Goal: Task Accomplishment & Management: Manage account settings

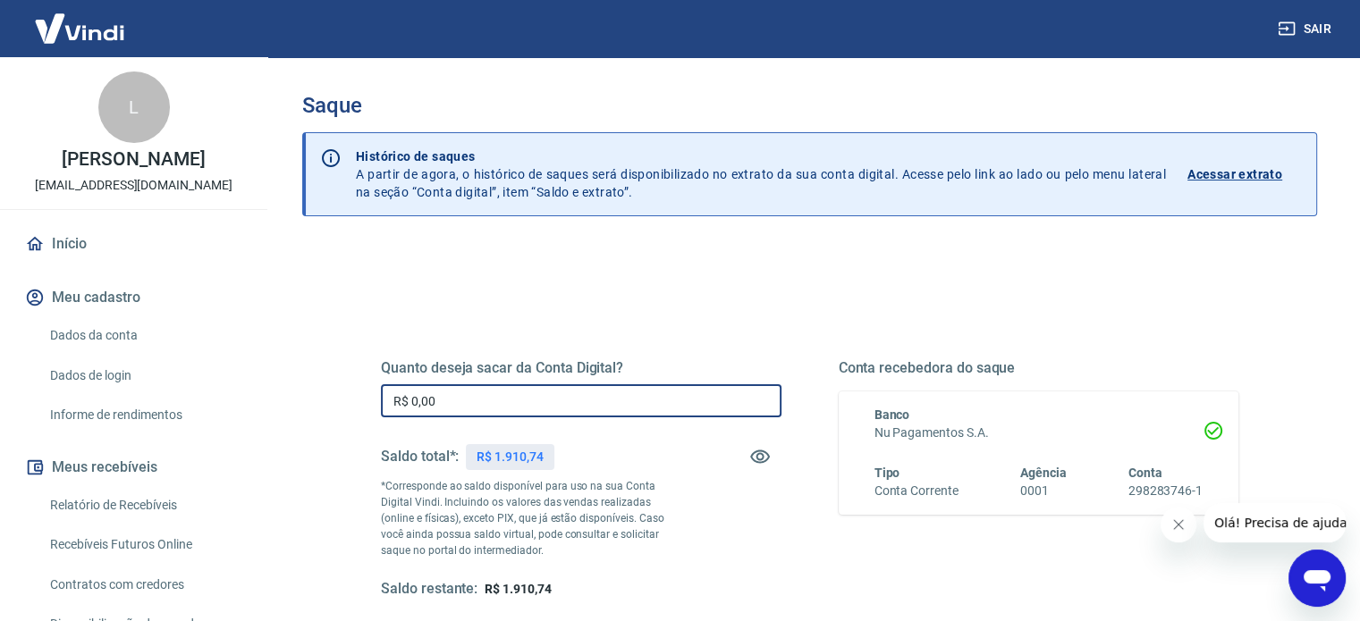
drag, startPoint x: 443, startPoint y: 400, endPoint x: 0, endPoint y: 358, distance: 444.6
click at [0, 358] on div "Sair L [PERSON_NAME] [EMAIL_ADDRESS][DOMAIN_NAME] Início Meu cadastro Dados da …" at bounding box center [680, 310] width 1360 height 621
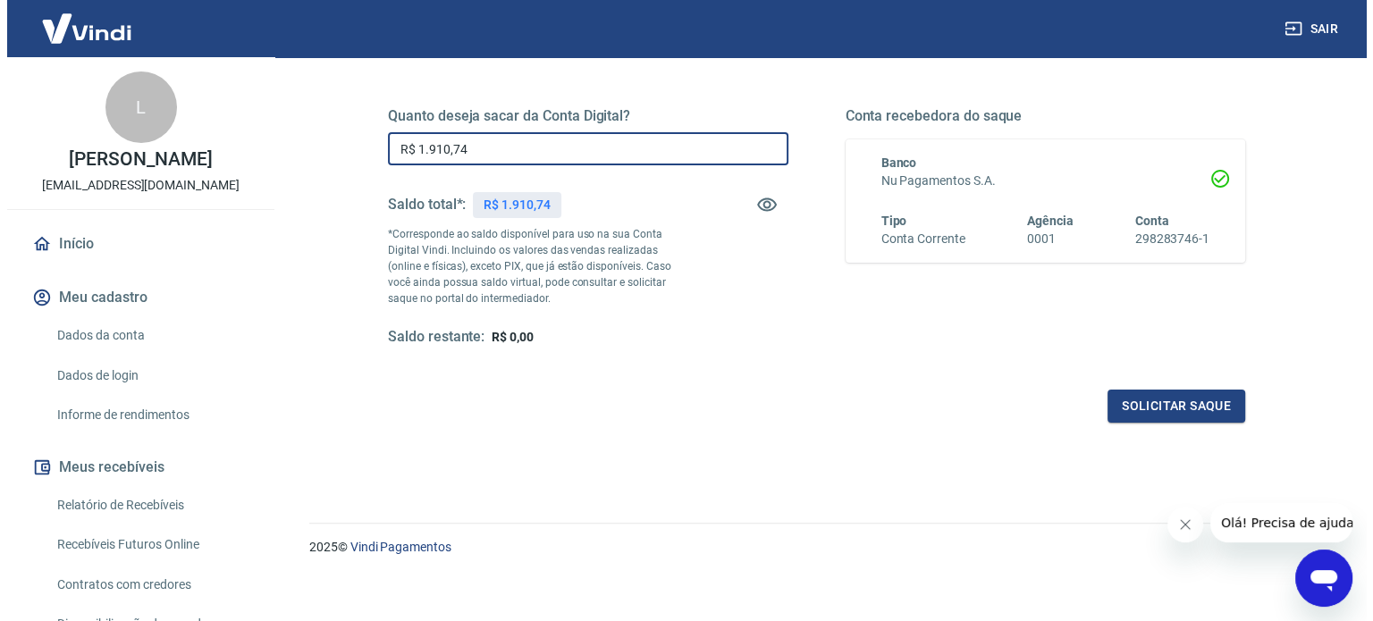
scroll to position [261, 0]
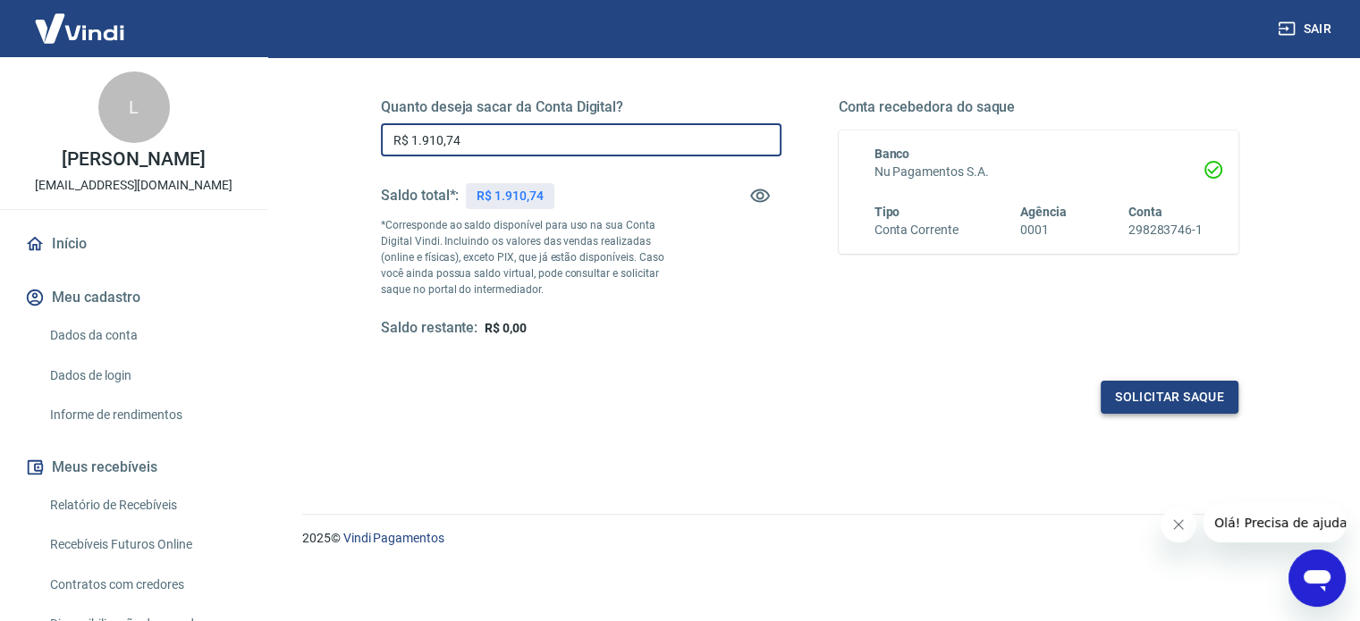
type input "R$ 1.910,74"
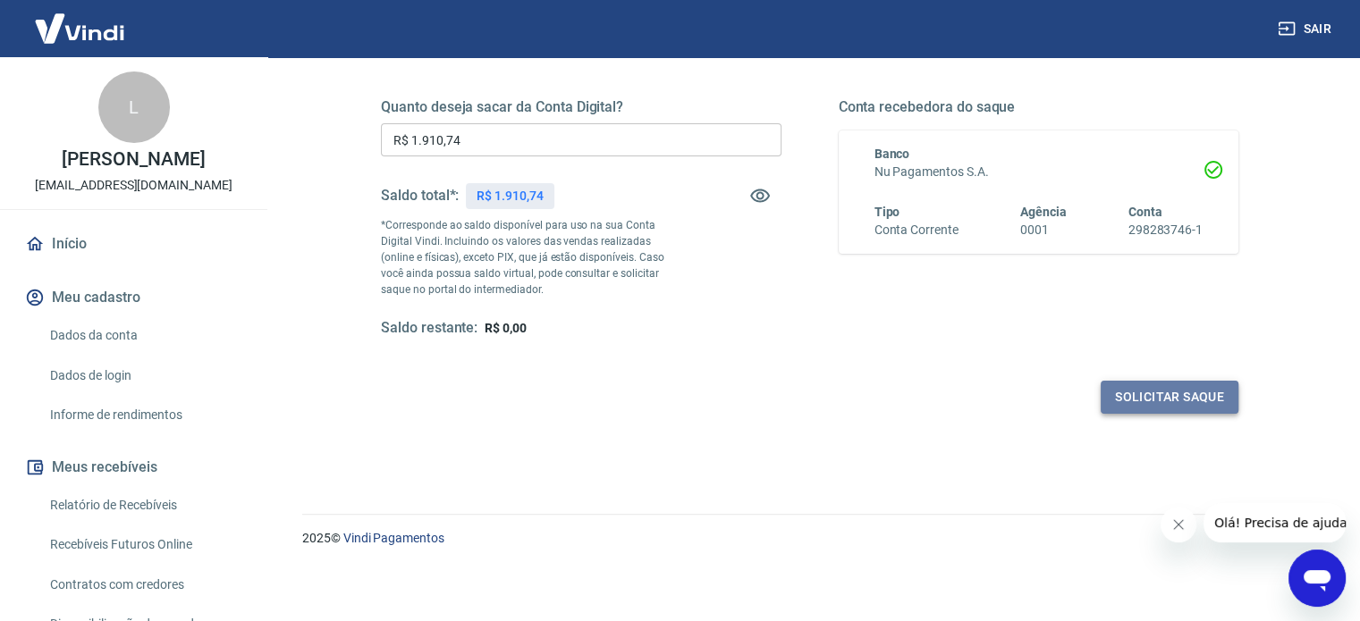
click at [1197, 408] on button "Solicitar saque" at bounding box center [1170, 397] width 138 height 33
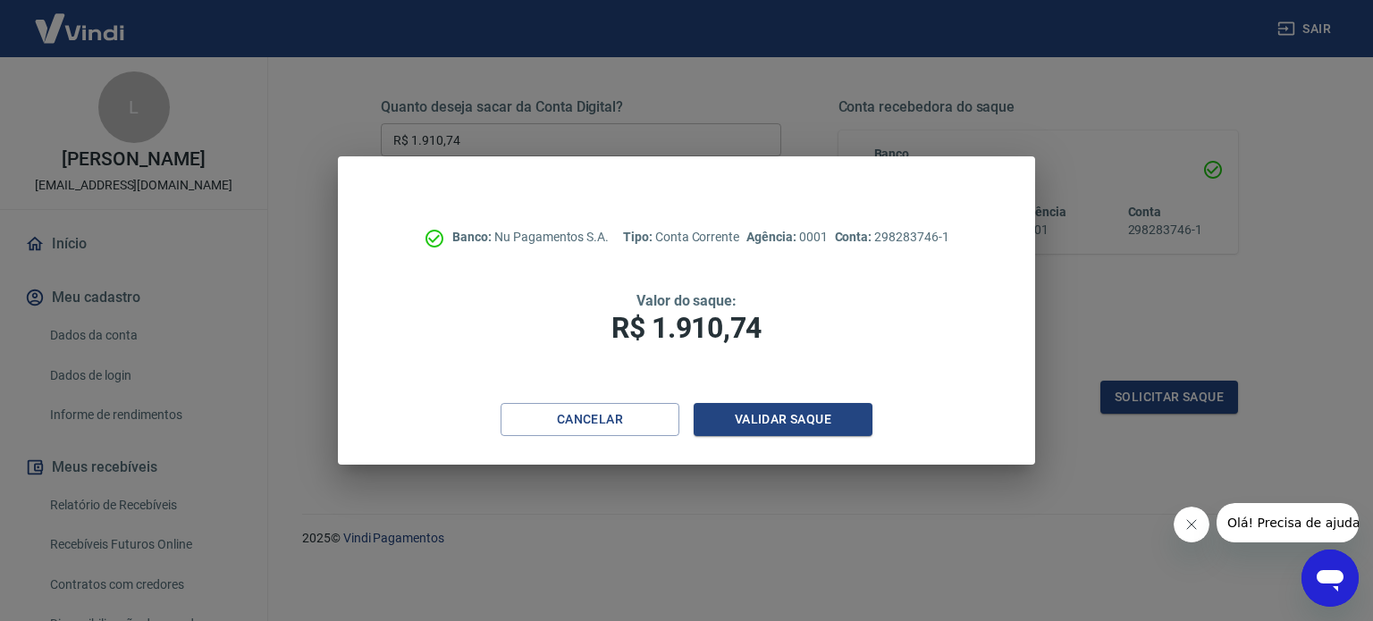
click at [787, 403] on div "Validar saque" at bounding box center [783, 419] width 179 height 33
click at [759, 416] on button "Validar saque" at bounding box center [783, 419] width 179 height 33
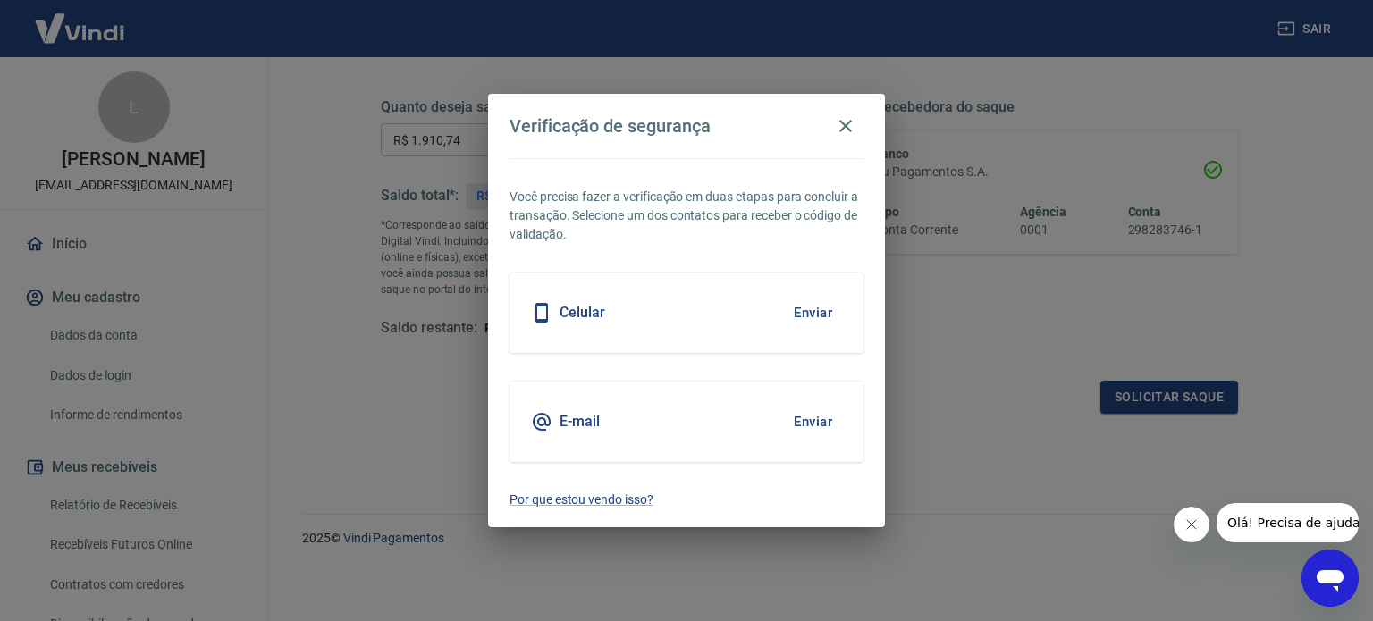
click at [808, 322] on button "Enviar" at bounding box center [813, 313] width 58 height 38
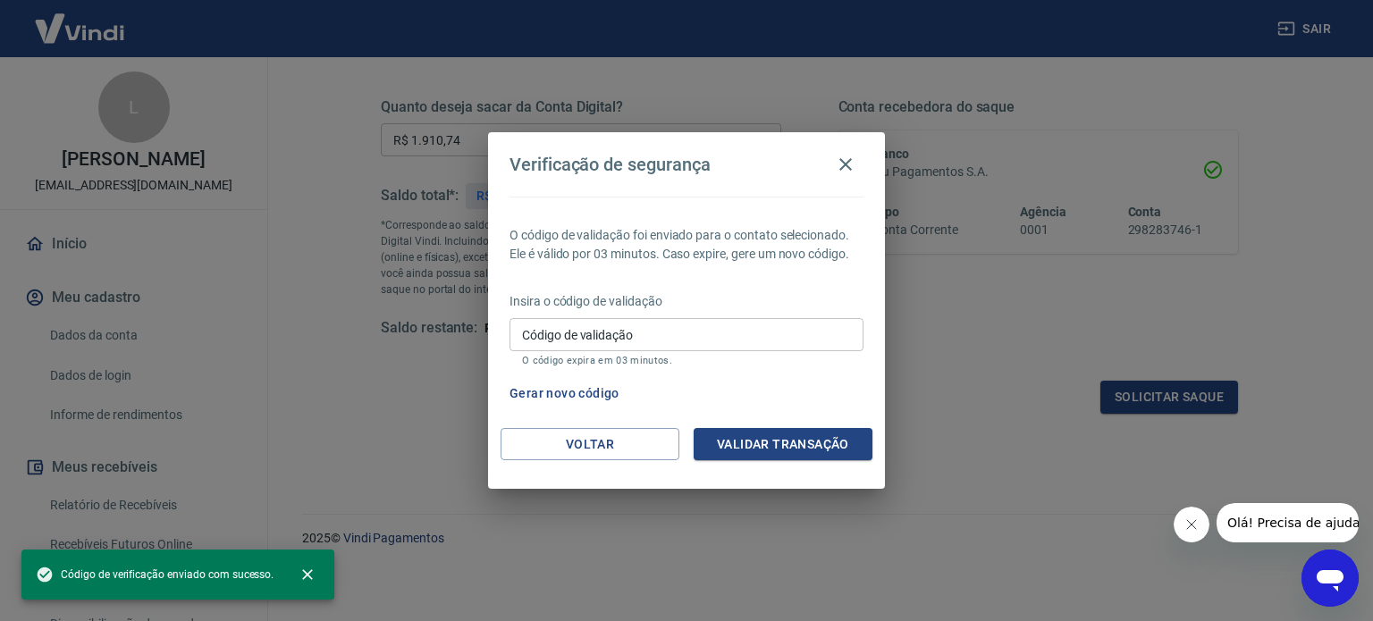
click at [815, 328] on input "Código de validação" at bounding box center [687, 334] width 354 height 33
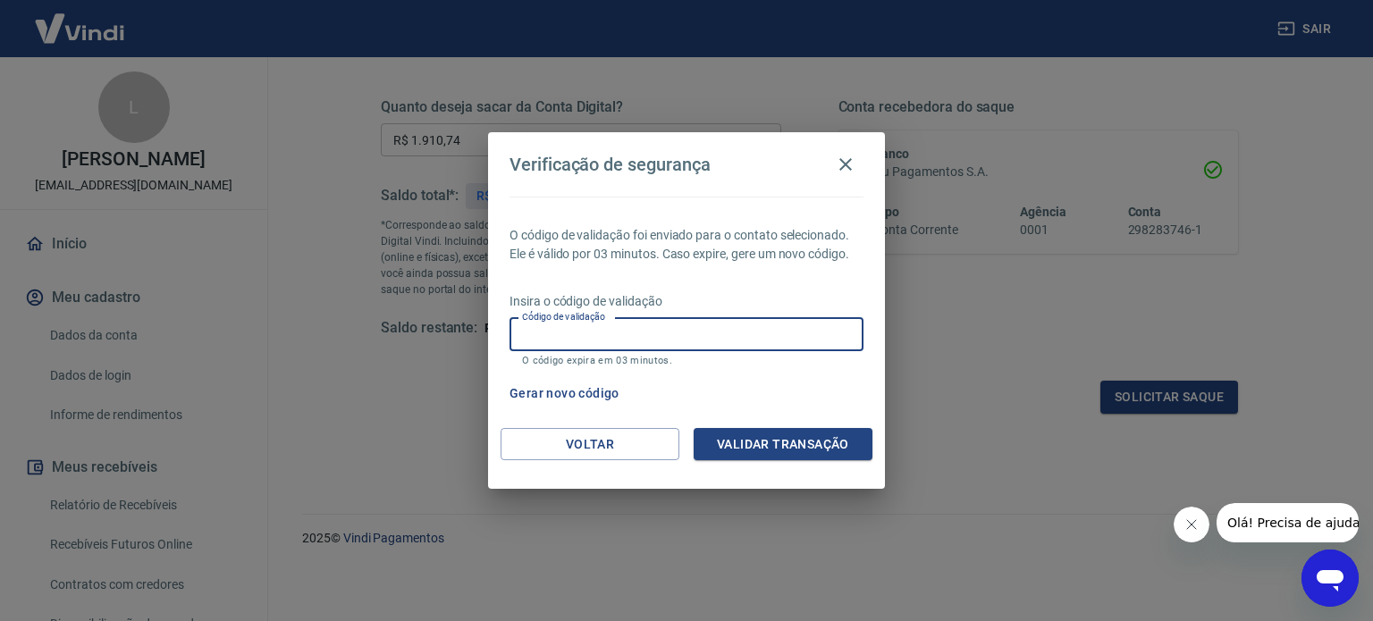
click at [580, 382] on button "Gerar novo código" at bounding box center [564, 393] width 124 height 33
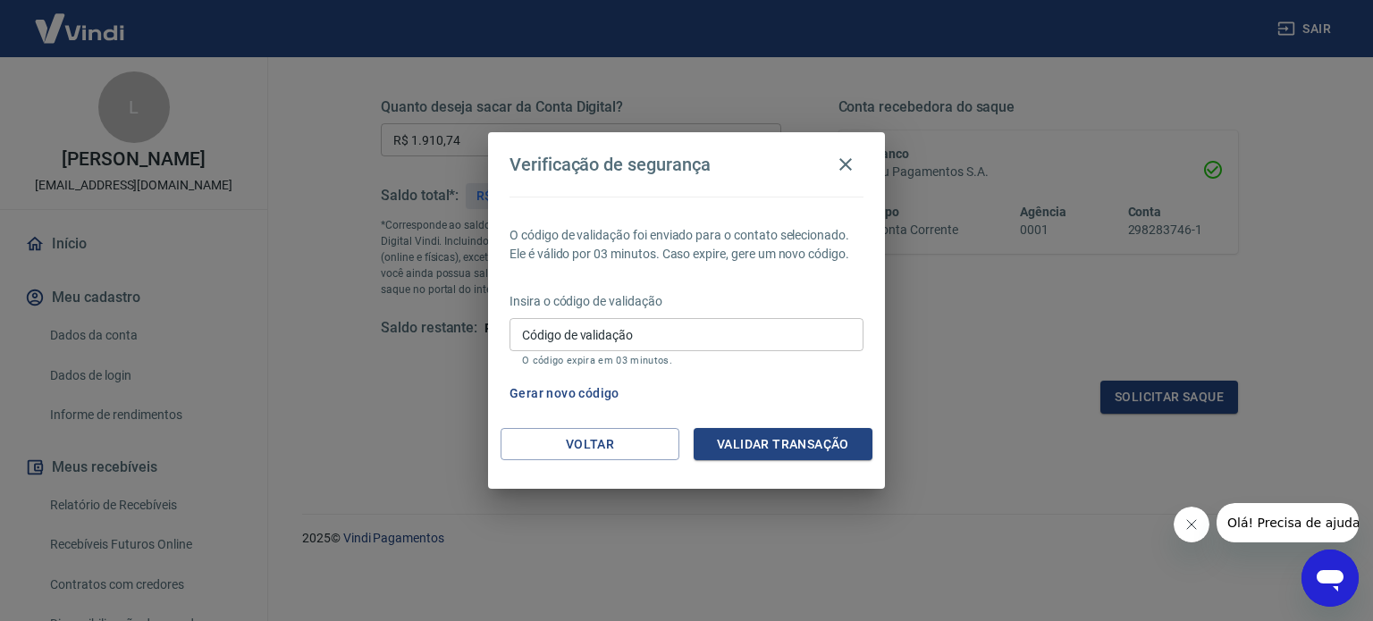
click at [575, 393] on button "Gerar novo código" at bounding box center [564, 393] width 124 height 33
click at [563, 444] on button "Voltar" at bounding box center [590, 444] width 179 height 33
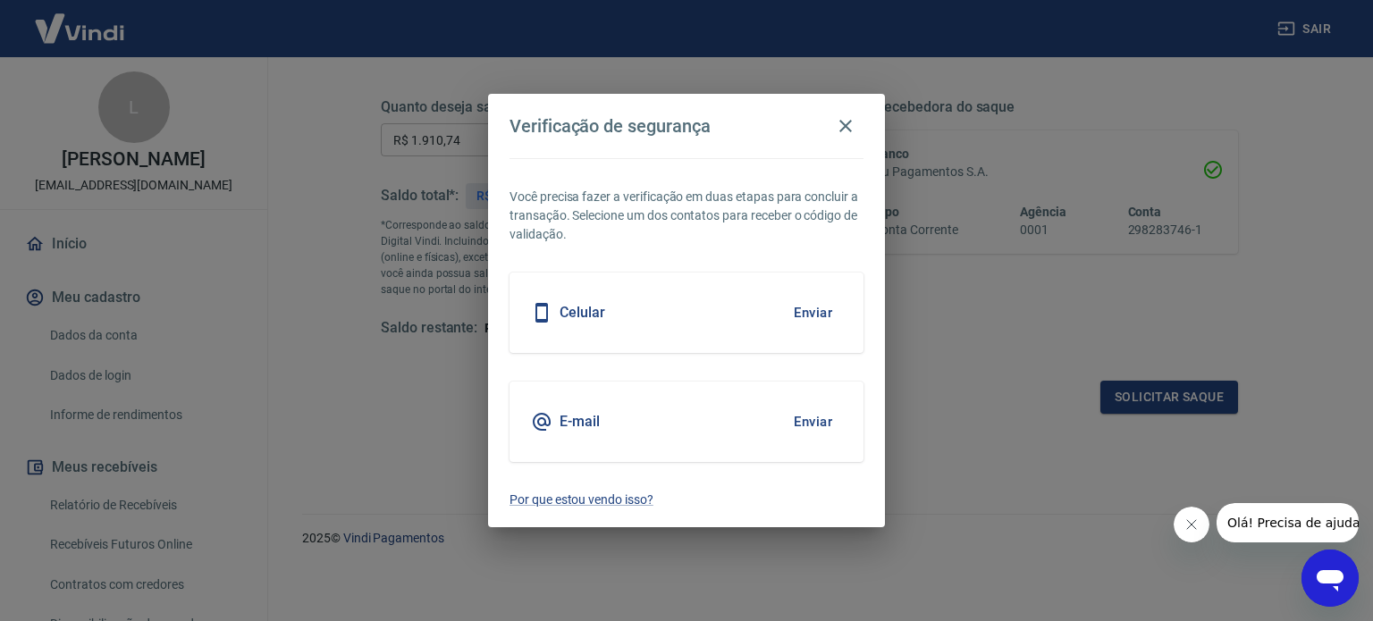
click at [597, 304] on h5 "Celular" at bounding box center [583, 313] width 46 height 18
click at [808, 425] on button "Enviar" at bounding box center [813, 422] width 58 height 38
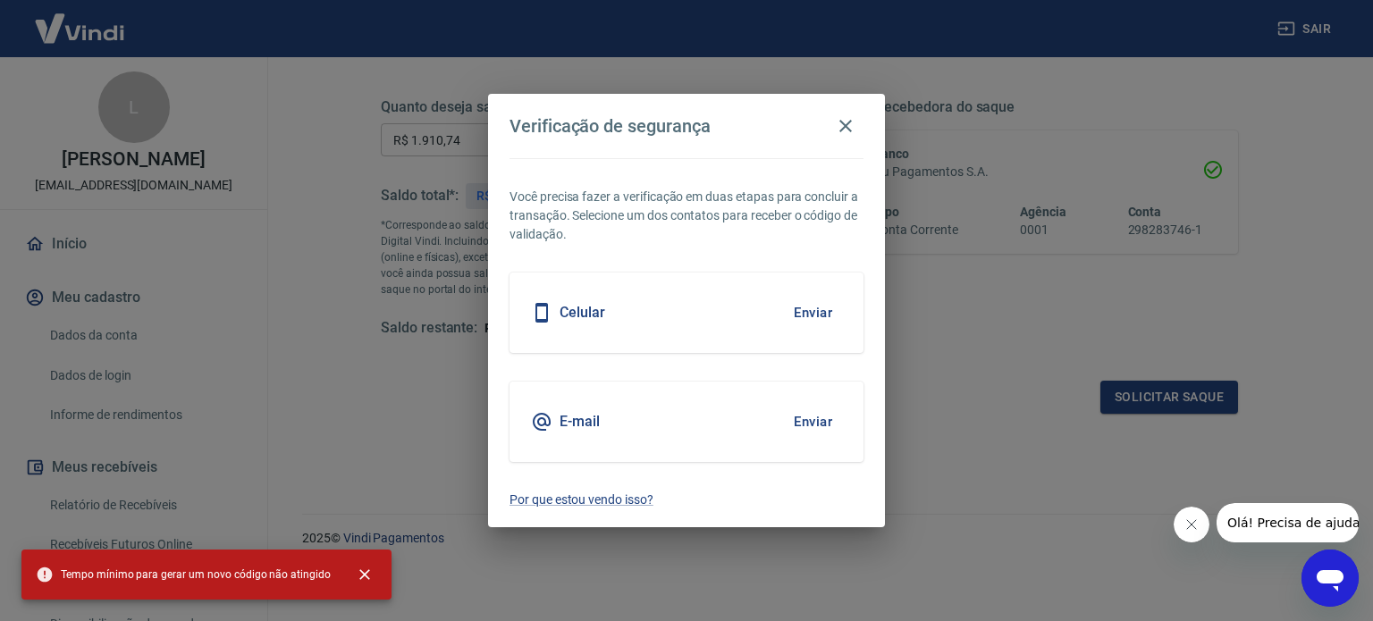
drag, startPoint x: 648, startPoint y: 297, endPoint x: 761, endPoint y: 335, distance: 119.0
click at [649, 297] on div "Celular Enviar" at bounding box center [687, 313] width 354 height 80
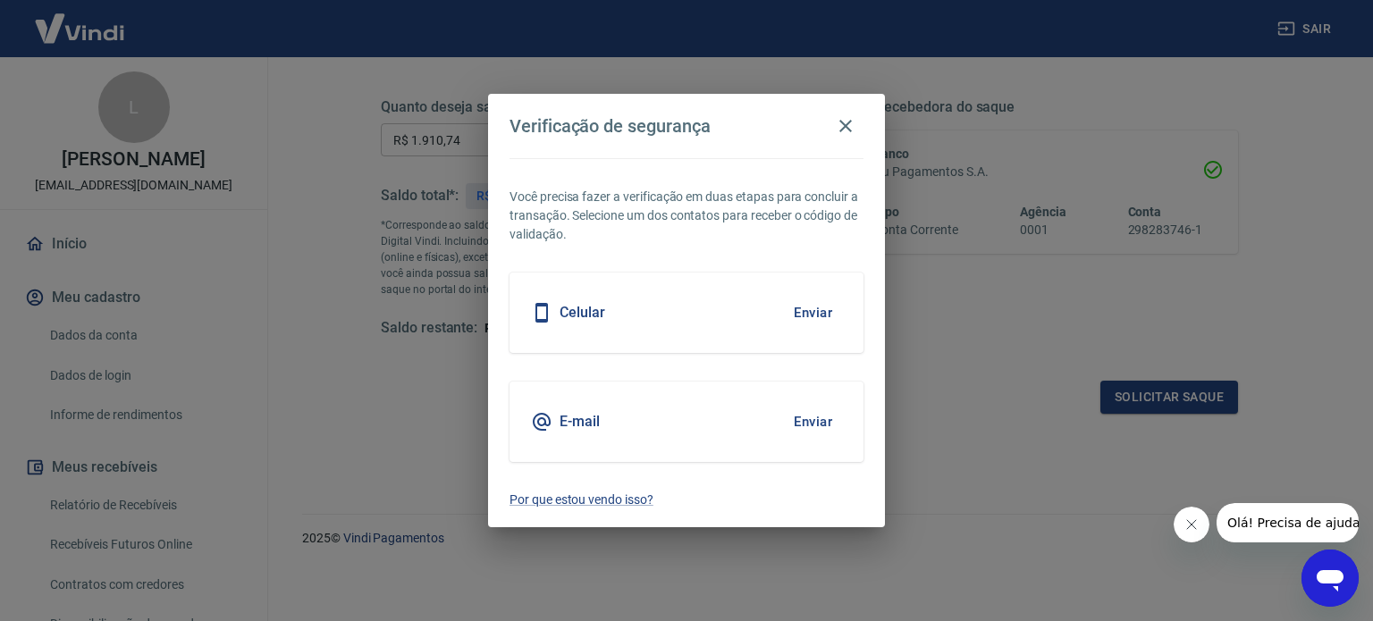
click at [587, 300] on div "Celular Enviar" at bounding box center [687, 313] width 354 height 80
click at [589, 315] on h5 "Celular" at bounding box center [583, 313] width 46 height 18
click at [813, 315] on button "Enviar" at bounding box center [813, 313] width 58 height 38
click at [839, 128] on icon "button" at bounding box center [845, 125] width 21 height 21
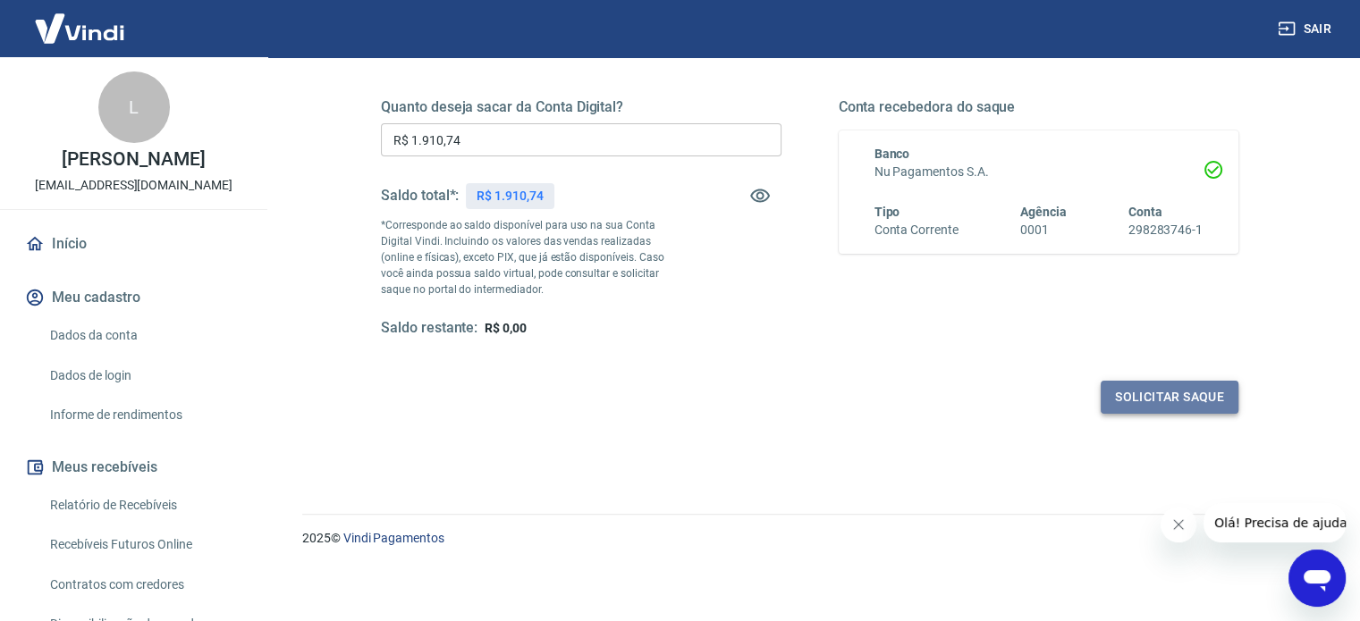
click at [1207, 400] on button "Solicitar saque" at bounding box center [1170, 397] width 138 height 33
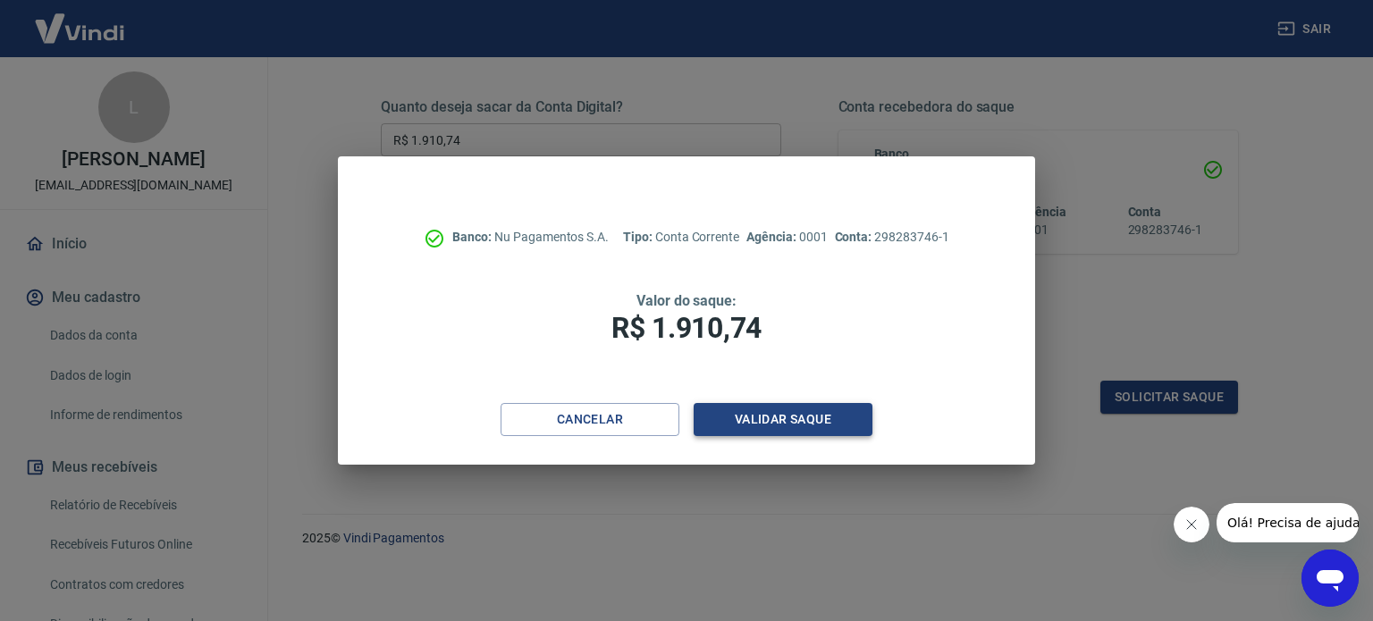
click at [840, 416] on button "Validar saque" at bounding box center [783, 419] width 179 height 33
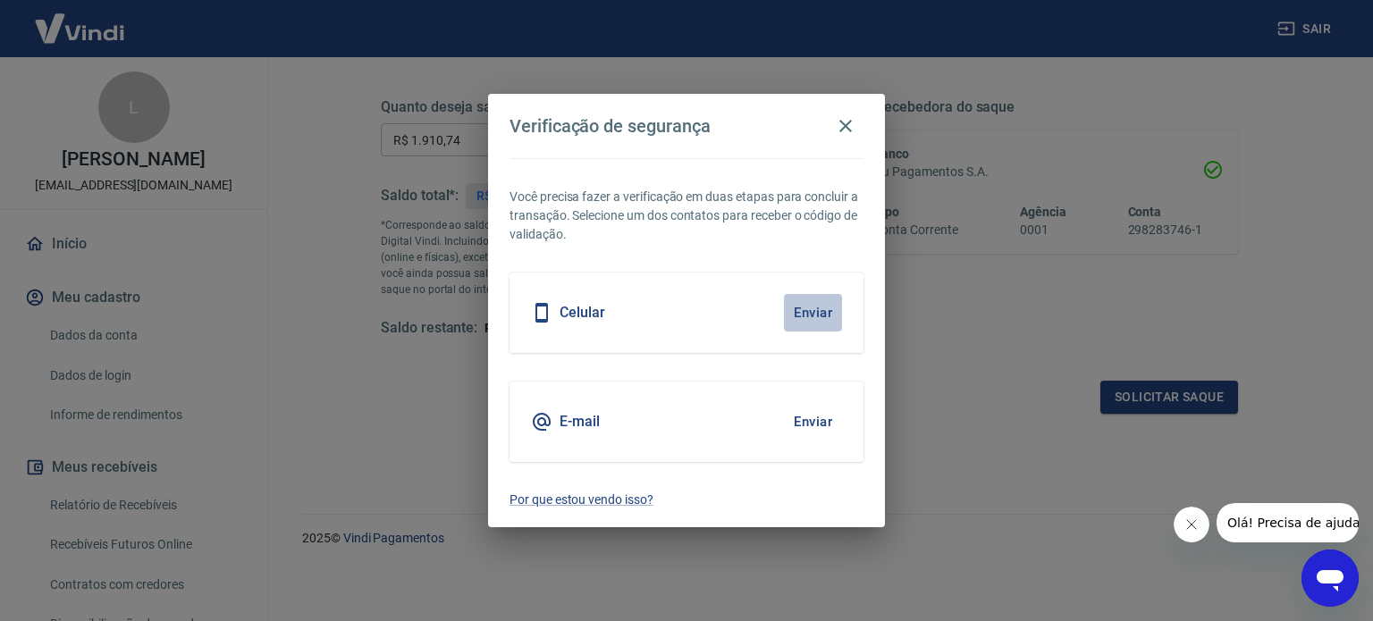
click at [814, 313] on button "Enviar" at bounding box center [813, 313] width 58 height 38
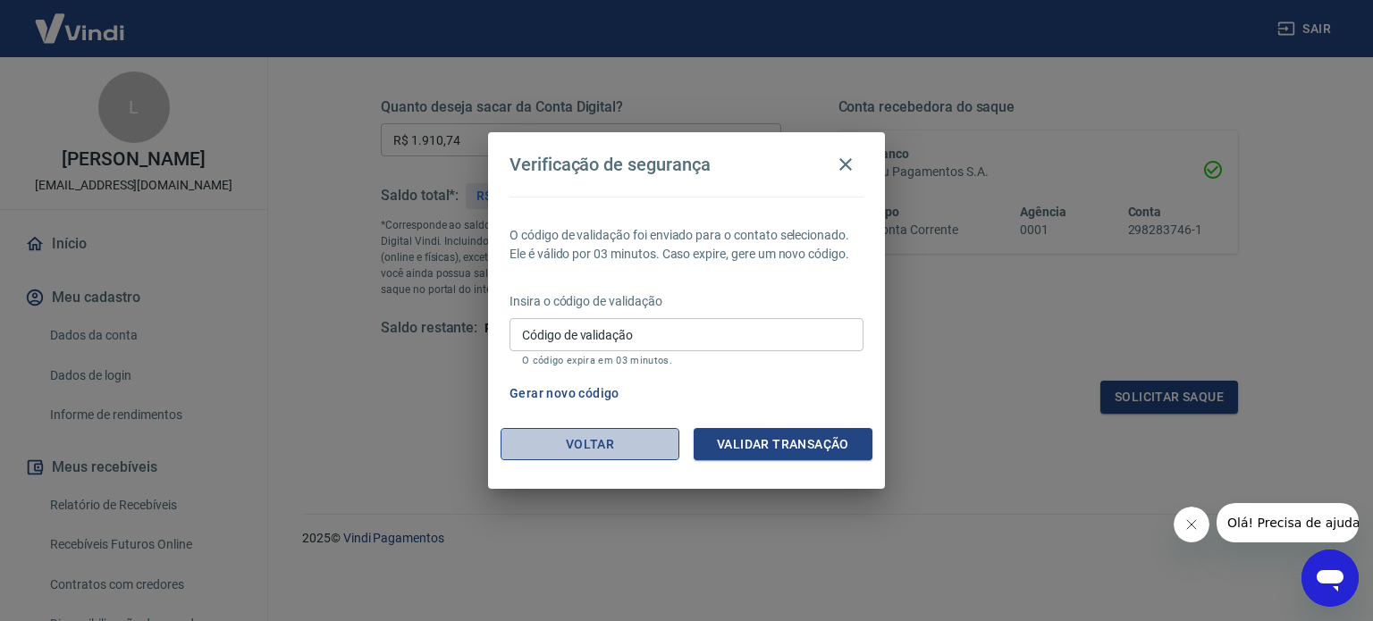
click at [626, 449] on button "Voltar" at bounding box center [590, 444] width 179 height 33
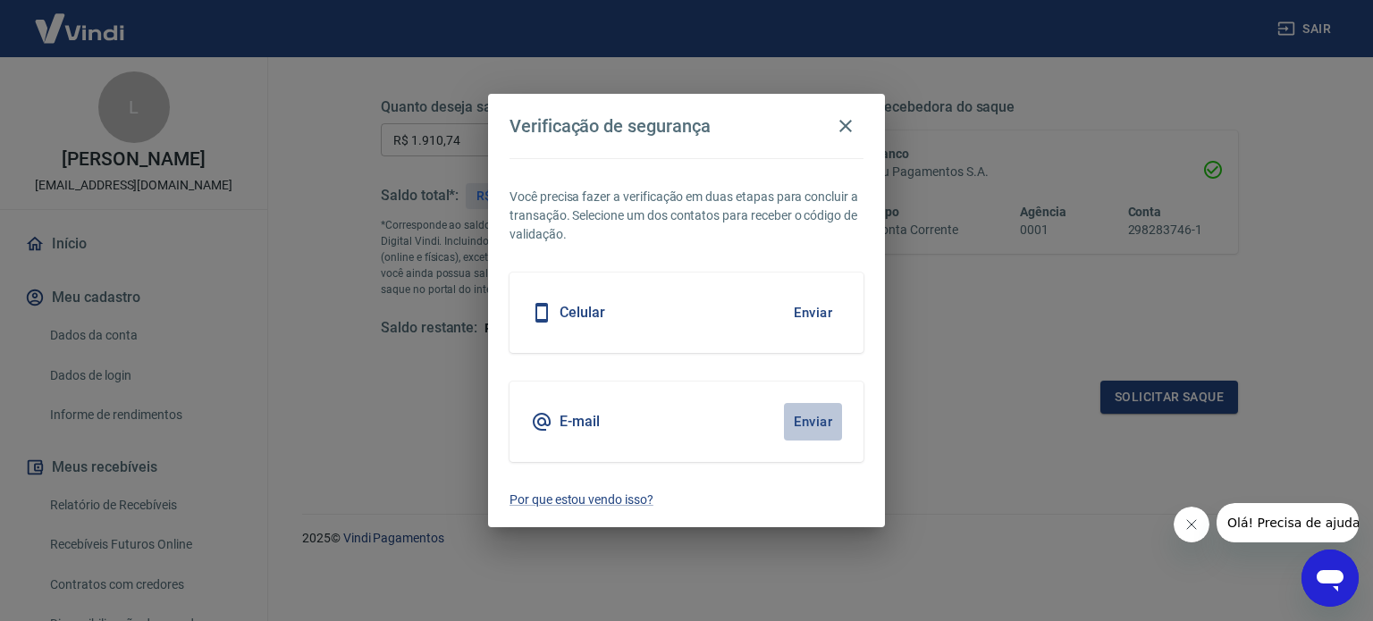
click at [799, 418] on button "Enviar" at bounding box center [813, 422] width 58 height 38
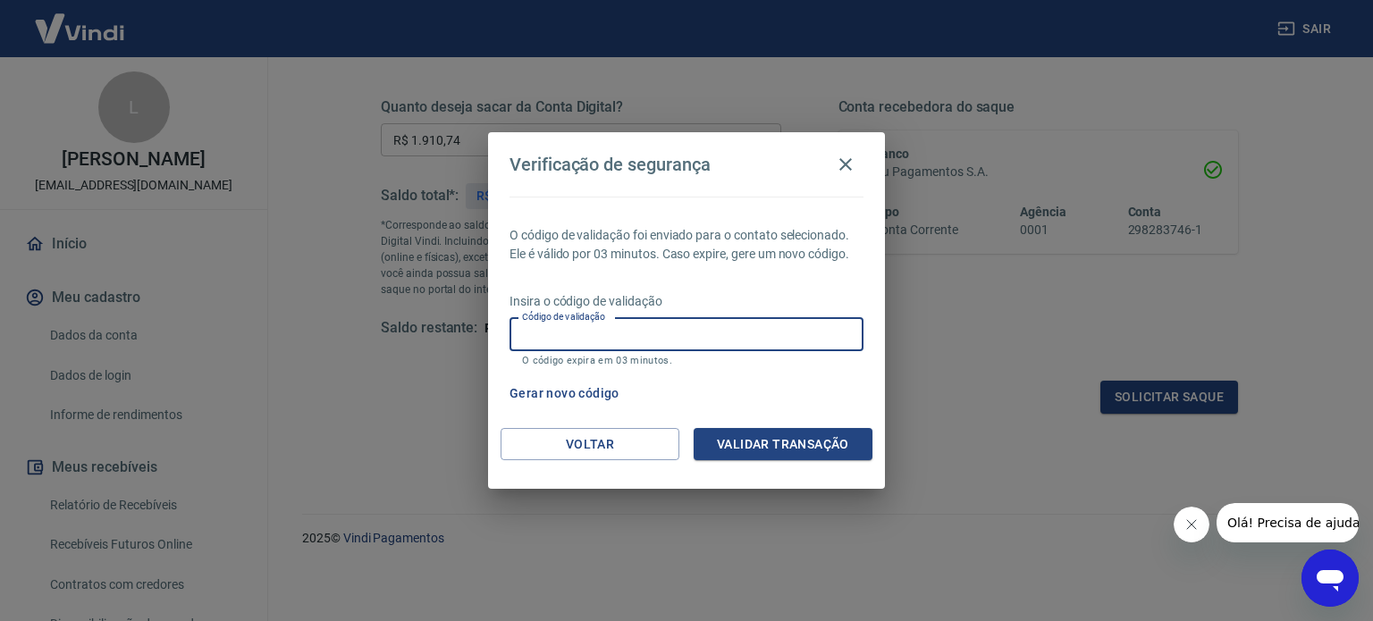
click at [761, 335] on input "Código de validação" at bounding box center [687, 334] width 354 height 33
type input "292019"
click at [798, 443] on button "Validar transação" at bounding box center [783, 444] width 179 height 33
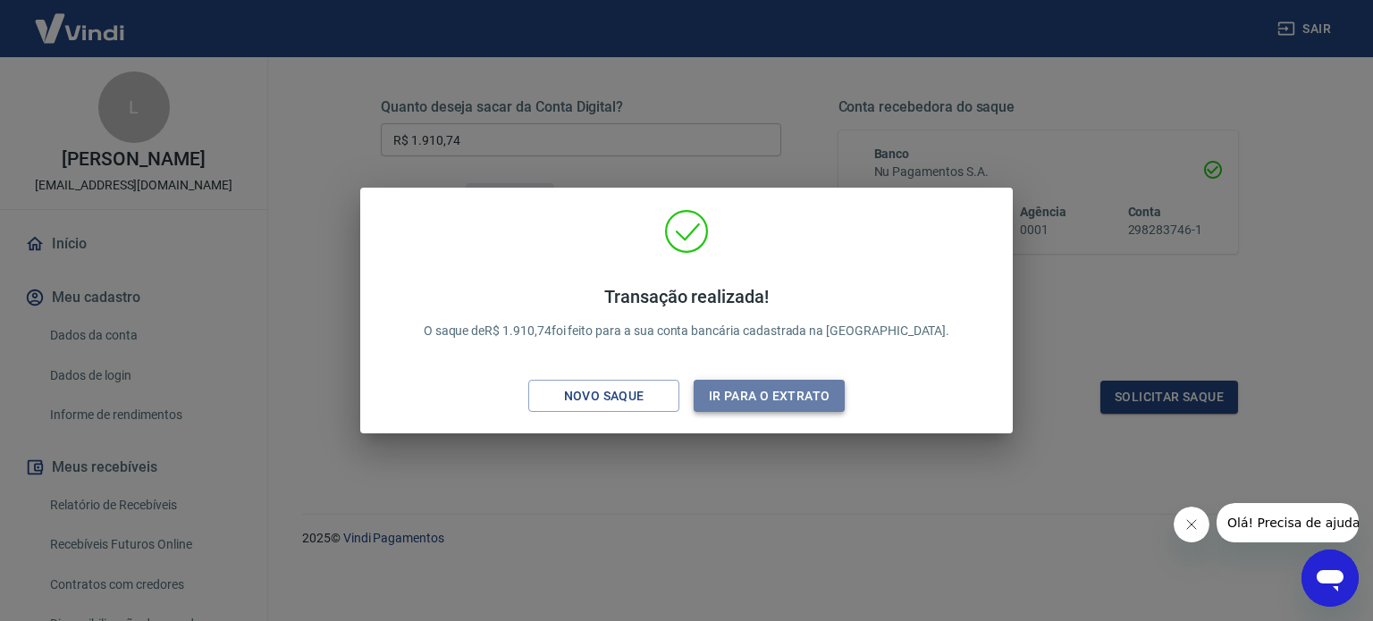
click at [784, 394] on button "Ir para o extrato" at bounding box center [769, 396] width 151 height 33
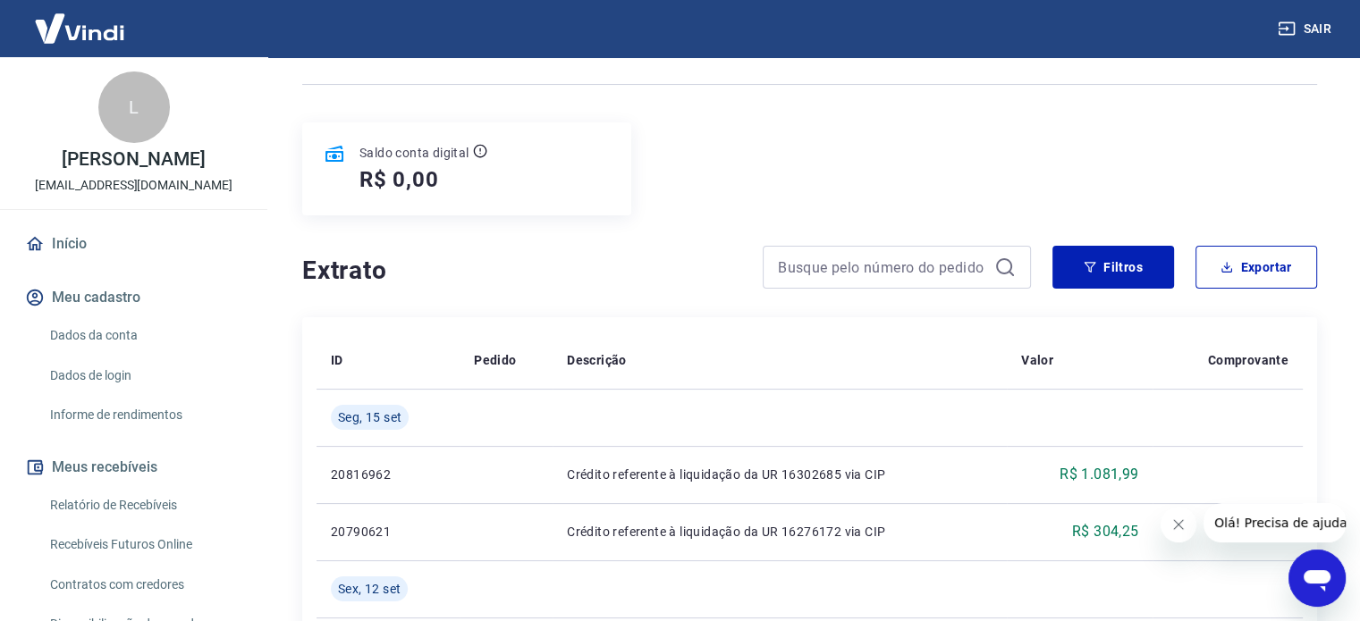
scroll to position [179, 0]
